Goal: Transaction & Acquisition: Book appointment/travel/reservation

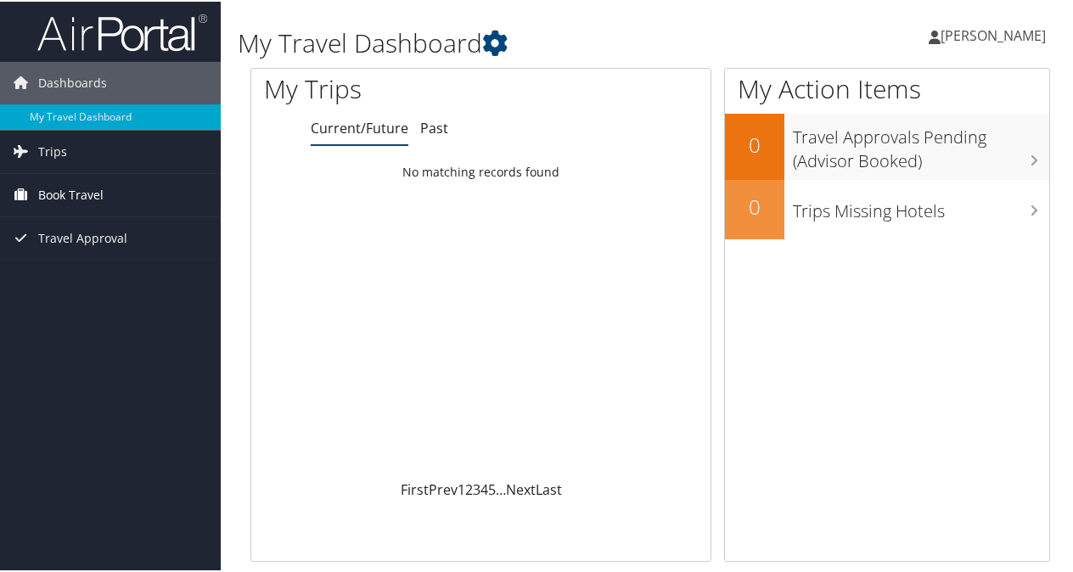
click at [111, 193] on link "Book Travel" at bounding box center [110, 193] width 221 height 42
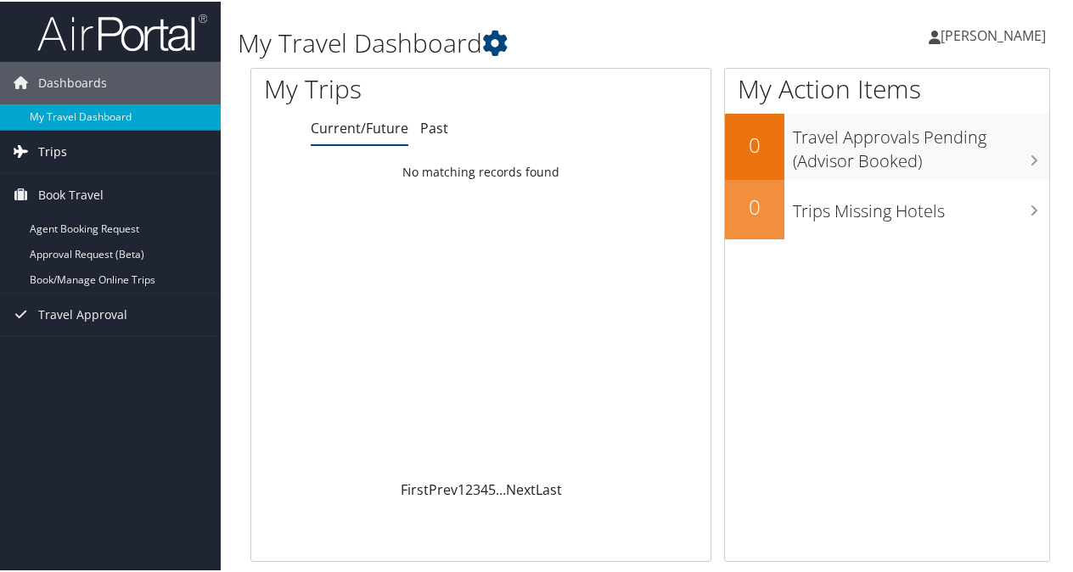
click at [88, 156] on link "Trips" at bounding box center [110, 150] width 221 height 42
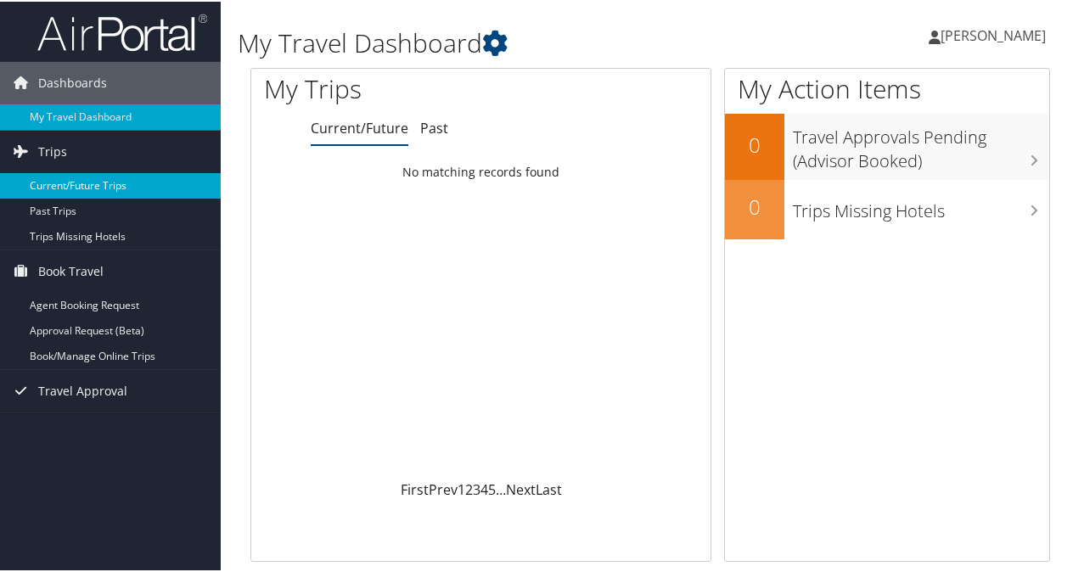
click at [103, 182] on link "Current/Future Trips" at bounding box center [110, 183] width 221 height 25
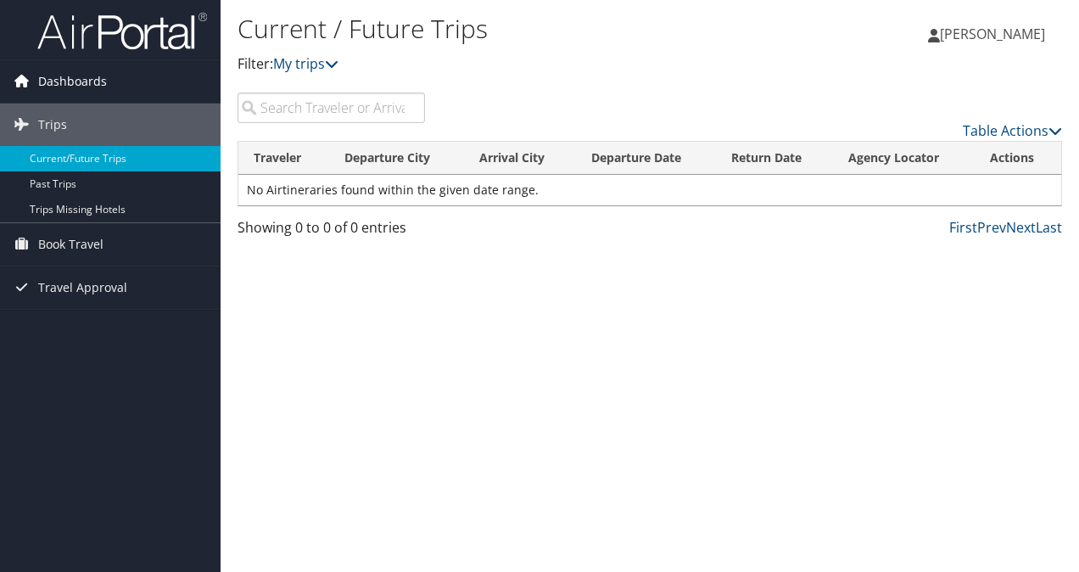
click at [43, 85] on span "Dashboards" at bounding box center [72, 81] width 69 height 42
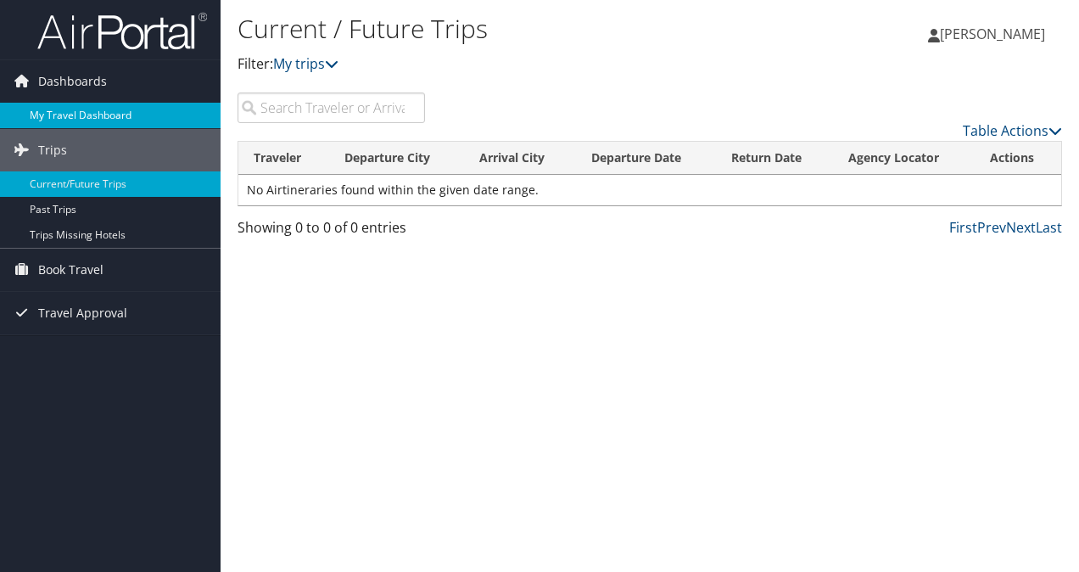
click at [63, 112] on link "My Travel Dashboard" at bounding box center [110, 115] width 221 height 25
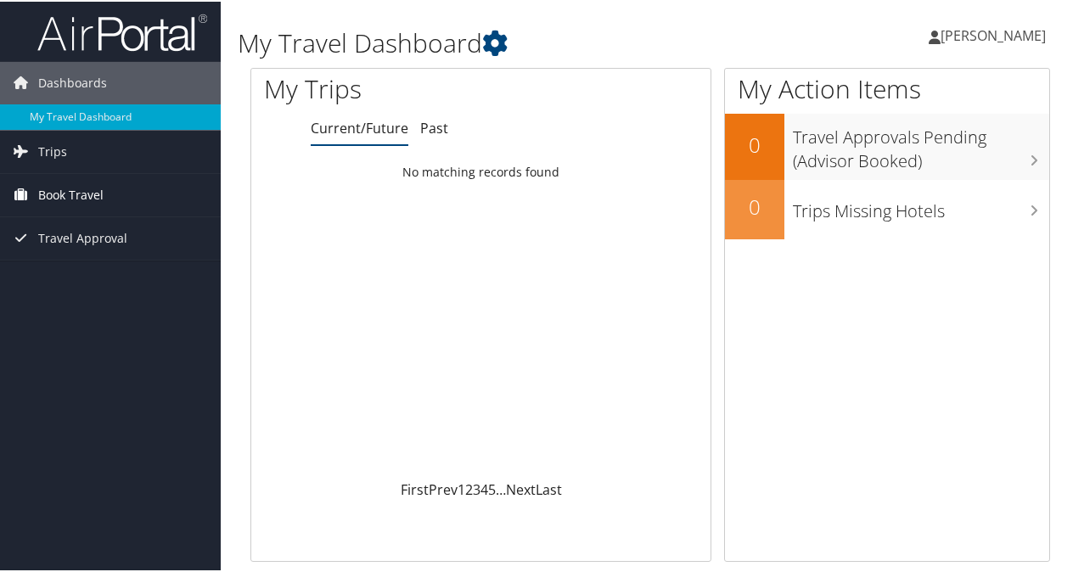
click at [90, 186] on span "Book Travel" at bounding box center [70, 193] width 65 height 42
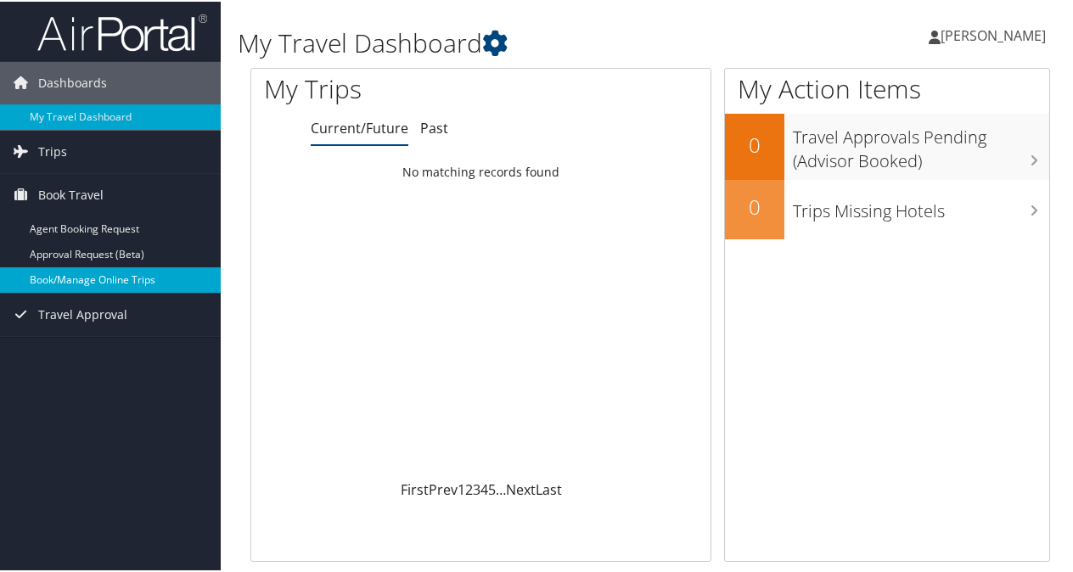
click at [86, 277] on link "Book/Manage Online Trips" at bounding box center [110, 278] width 221 height 25
